Goal: Task Accomplishment & Management: Use online tool/utility

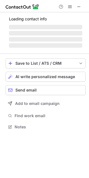
scroll to position [126, 89]
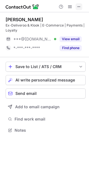
click at [80, 8] on span at bounding box center [78, 6] width 4 height 4
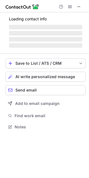
scroll to position [121, 89]
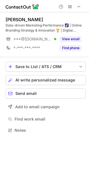
scroll to position [126, 89]
